Goal: Information Seeking & Learning: Learn about a topic

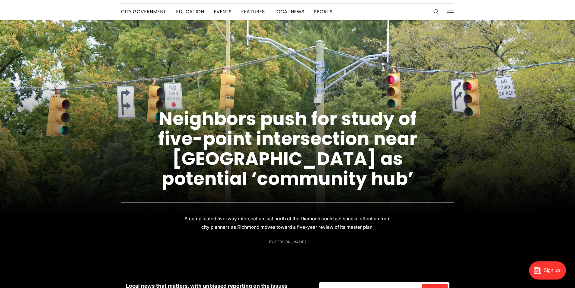
scroll to position [30, 0]
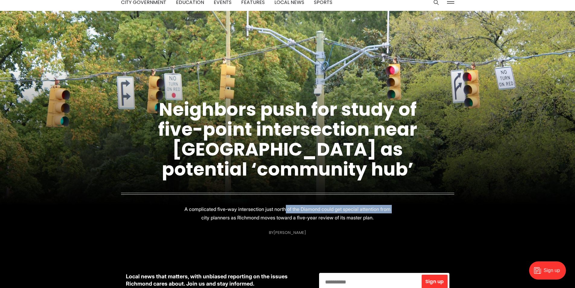
drag, startPoint x: 279, startPoint y: 208, endPoint x: 384, endPoint y: 209, distance: 105.3
click at [384, 209] on p "A complicated five-way intersection just north of the Diamond could get special…" at bounding box center [287, 213] width 215 height 17
click at [383, 221] on figcaption "Neighbors push for study of five-point intersection near [GEOGRAPHIC_DATA] as p…" at bounding box center [287, 153] width 575 height 177
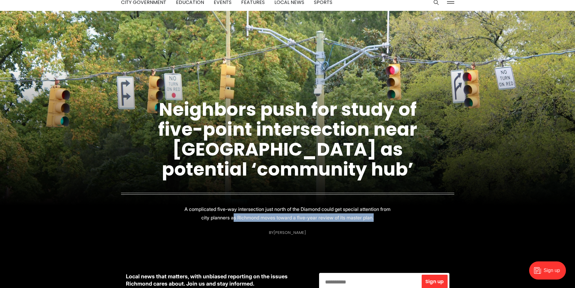
drag, startPoint x: 360, startPoint y: 218, endPoint x: 383, endPoint y: 221, distance: 23.2
click at [376, 218] on p "A complicated five-way intersection just north of the Diamond could get special…" at bounding box center [287, 213] width 215 height 17
drag, startPoint x: 388, startPoint y: 221, endPoint x: 392, endPoint y: 223, distance: 3.8
click at [389, 222] on figcaption "Neighbors push for study of five-point intersection near [GEOGRAPHIC_DATA] as p…" at bounding box center [287, 153] width 575 height 177
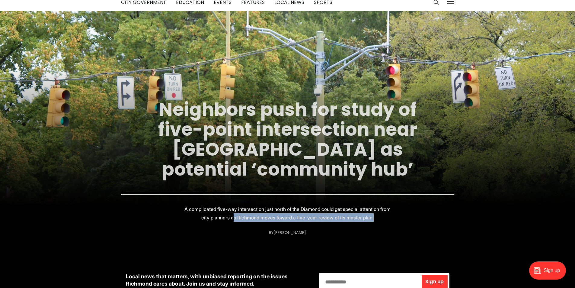
click at [319, 152] on link "Neighbors push for study of five-point intersection near [GEOGRAPHIC_DATA] as p…" at bounding box center [287, 139] width 259 height 85
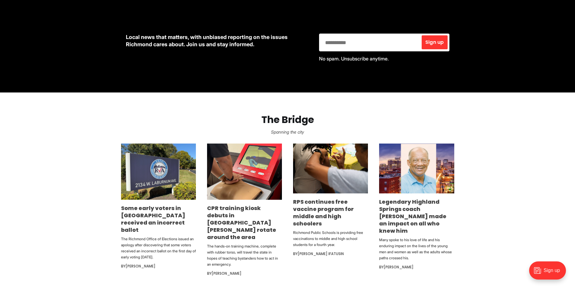
scroll to position [302, 0]
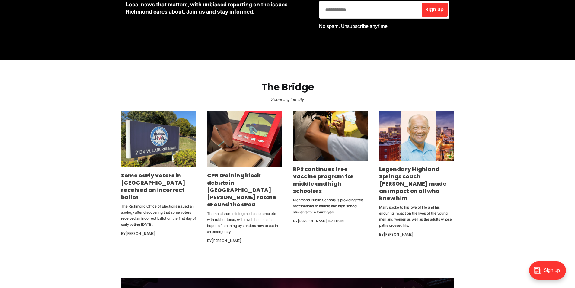
click at [544, 198] on section "The Bridge Spanning the city Some early voters in [GEOGRAPHIC_DATA] received an…" at bounding box center [287, 158] width 575 height 196
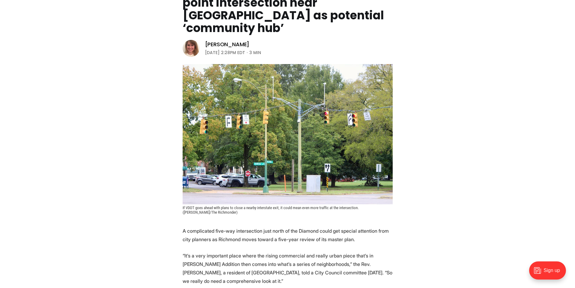
scroll to position [181, 0]
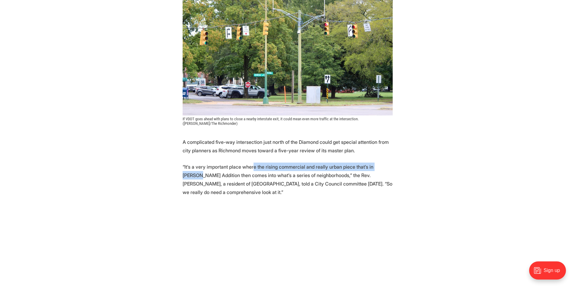
drag, startPoint x: 251, startPoint y: 151, endPoint x: 390, endPoint y: 156, distance: 139.1
click at [388, 162] on p "“It’s a very important place where the rising commercial and really urban piece…" at bounding box center [288, 179] width 210 height 34
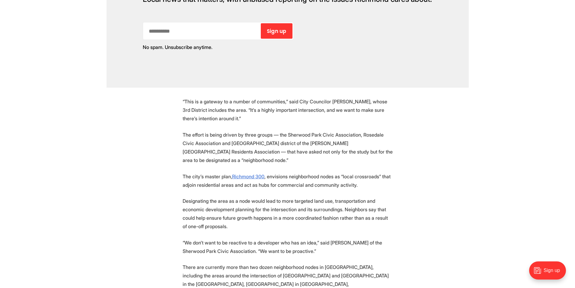
scroll to position [754, 0]
